Goal: Find specific page/section: Find specific page/section

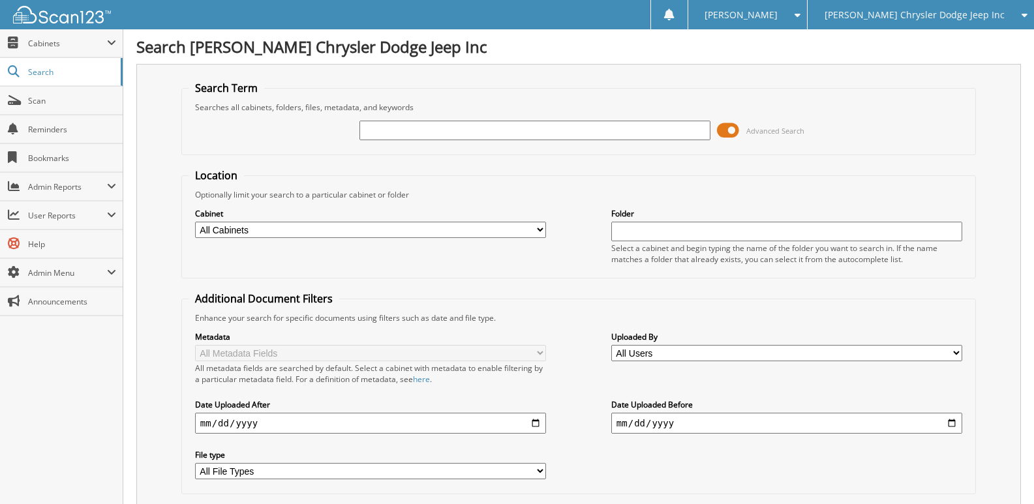
click at [379, 128] on input "text" at bounding box center [535, 131] width 351 height 20
type input "57409"
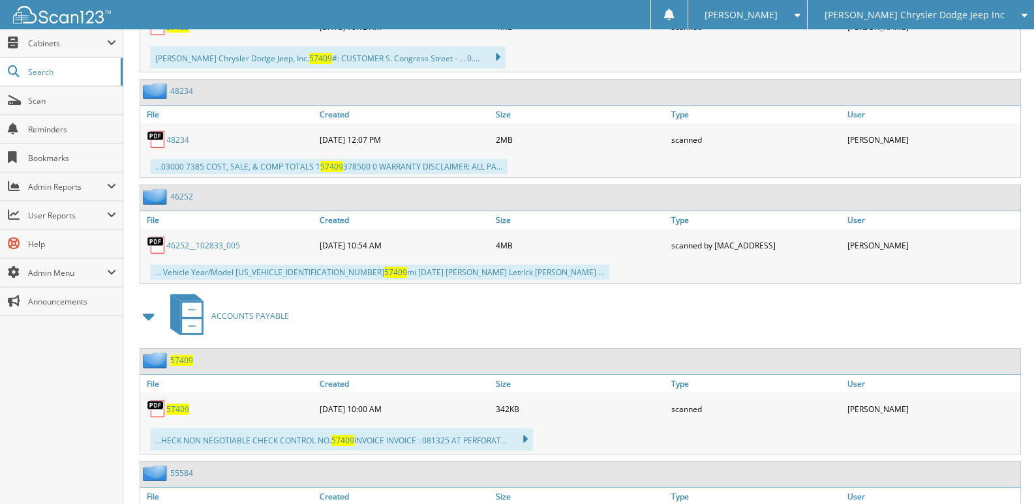
scroll to position [718, 0]
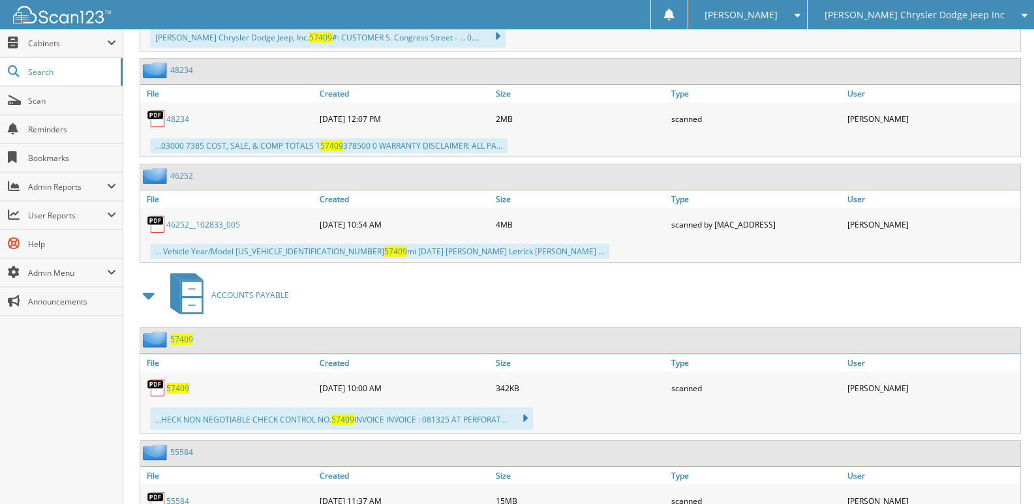
click at [179, 391] on span "57409" at bounding box center [177, 388] width 23 height 11
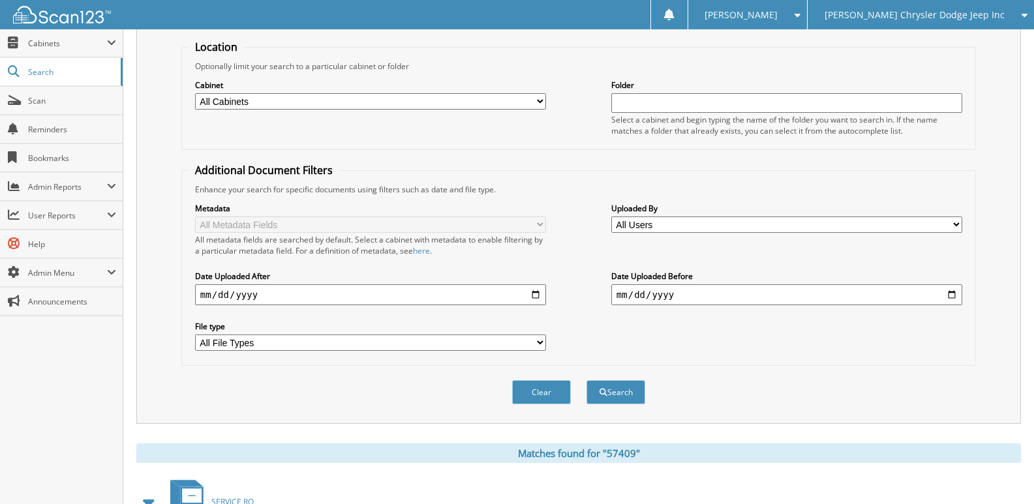
scroll to position [0, 0]
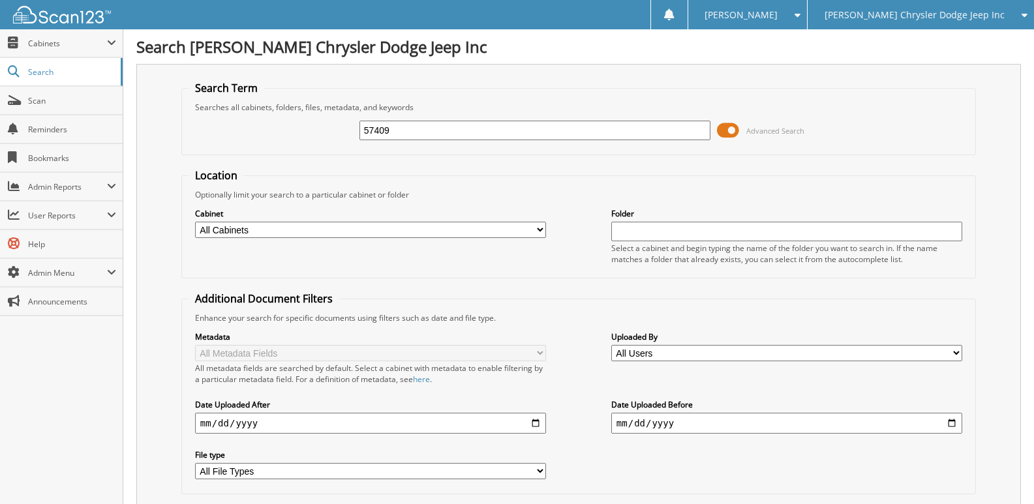
click at [445, 133] on input "57409" at bounding box center [535, 131] width 351 height 20
type input "57451"
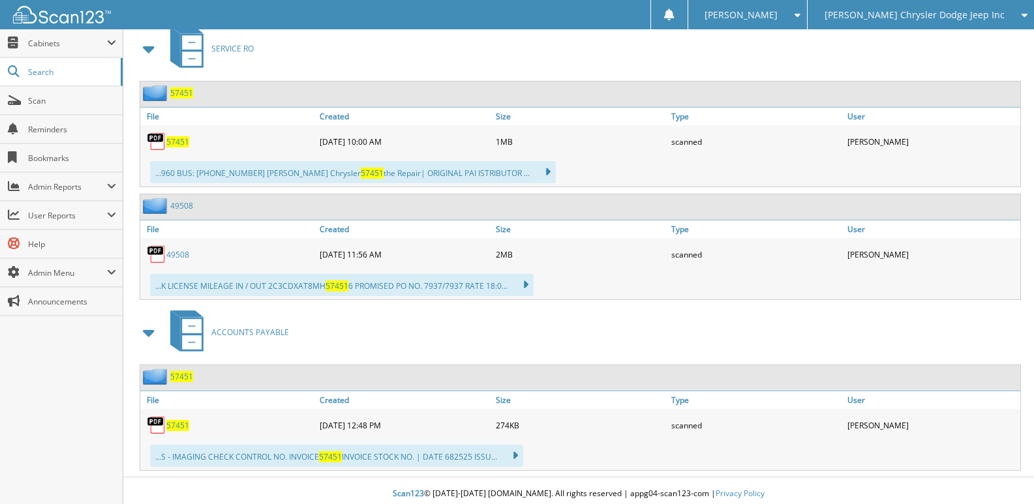
scroll to position [587, 0]
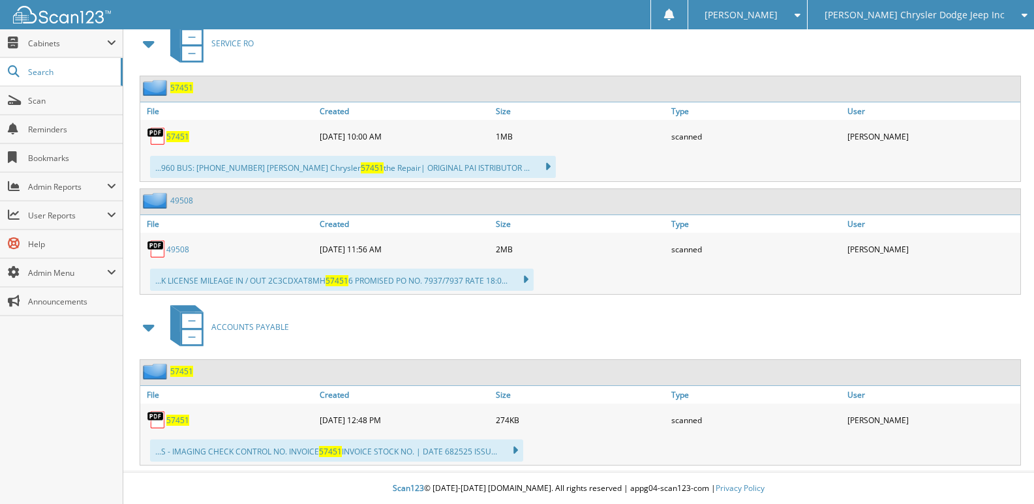
click at [170, 425] on span "57451" at bounding box center [177, 420] width 23 height 11
